Goal: Transaction & Acquisition: Purchase product/service

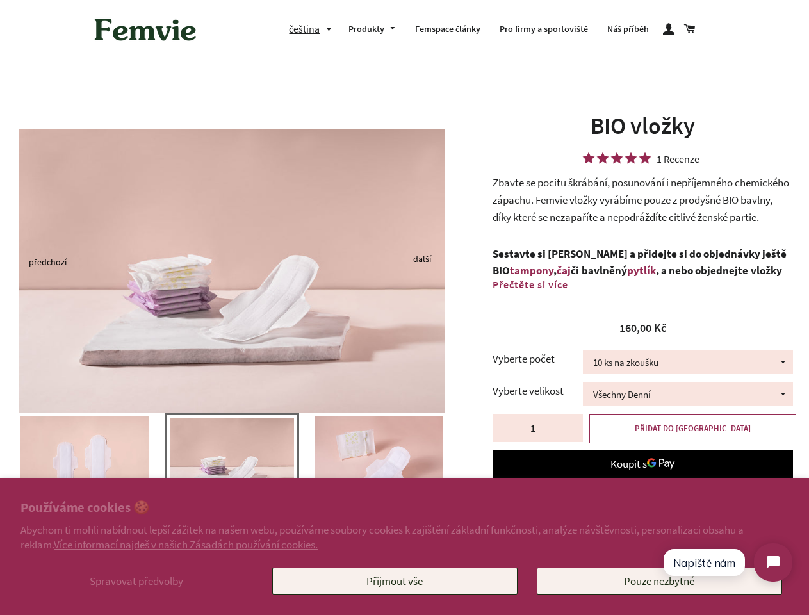
click at [404, 307] on img at bounding box center [231, 271] width 425 height 284
click at [136, 581] on span "Spravovat předvolby" at bounding box center [137, 581] width 94 height 14
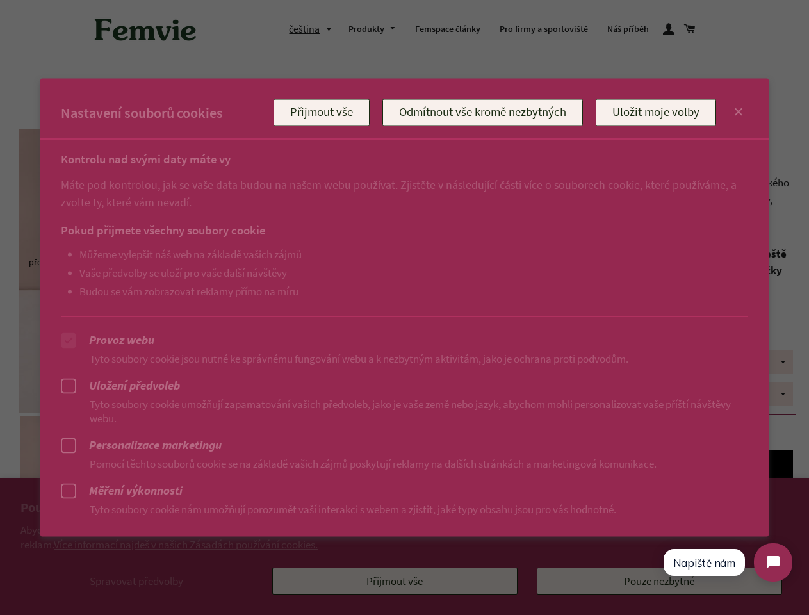
click at [395, 581] on div at bounding box center [404, 307] width 809 height 615
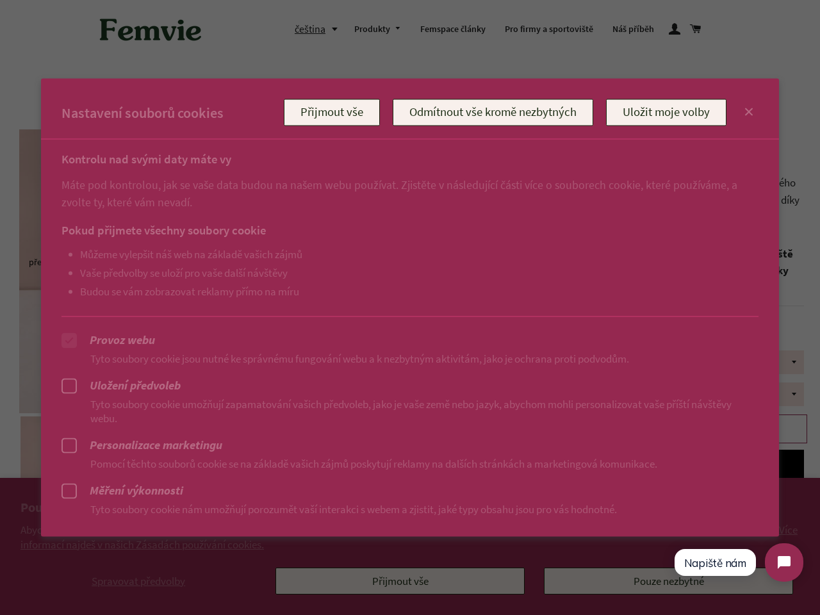
click at [313, 29] on div at bounding box center [410, 307] width 820 height 615
click at [232, 261] on ul "Můžeme vylepšit náš web na základě vašich zájmů Vaše předvolby se uloží pro vaš…" at bounding box center [396, 272] width 671 height 50
click at [232, 468] on p "Pomocí těchto souborů cookie se na základě vašich zájmů poskytují reklamy na da…" at bounding box center [409, 463] width 697 height 14
click at [0, 461] on div at bounding box center [410, 307] width 820 height 615
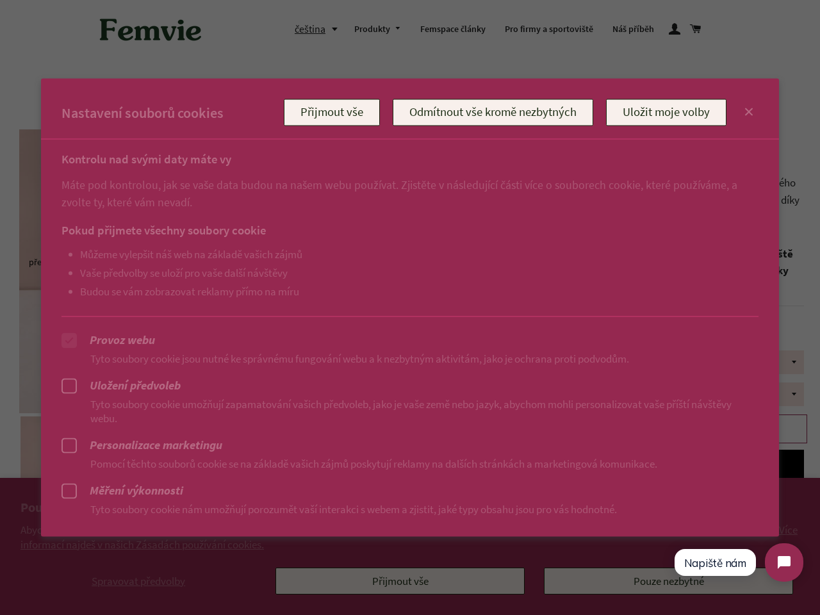
click at [2, 461] on div at bounding box center [410, 307] width 820 height 615
click at [85, 461] on p "Pomocí těchto souborů cookie se na základě vašich zájmů poskytují reklamy na da…" at bounding box center [409, 463] width 697 height 14
